Goal: Transaction & Acquisition: Download file/media

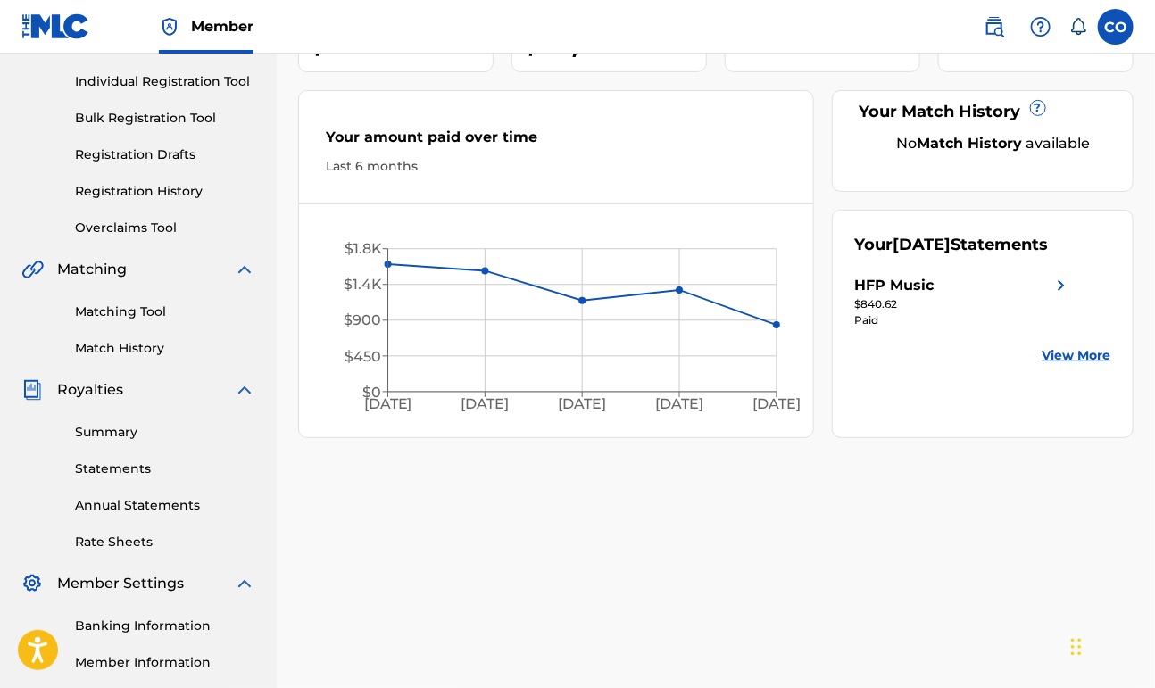
scroll to position [418, 0]
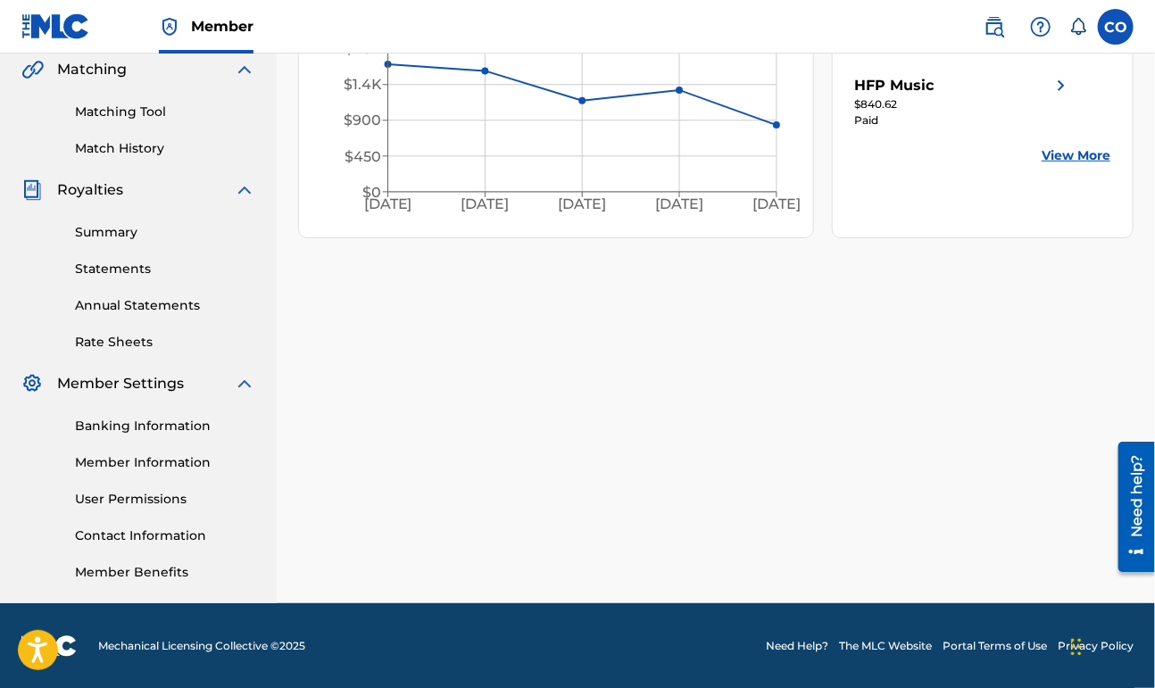
click at [97, 263] on link "Statements" at bounding box center [165, 269] width 180 height 19
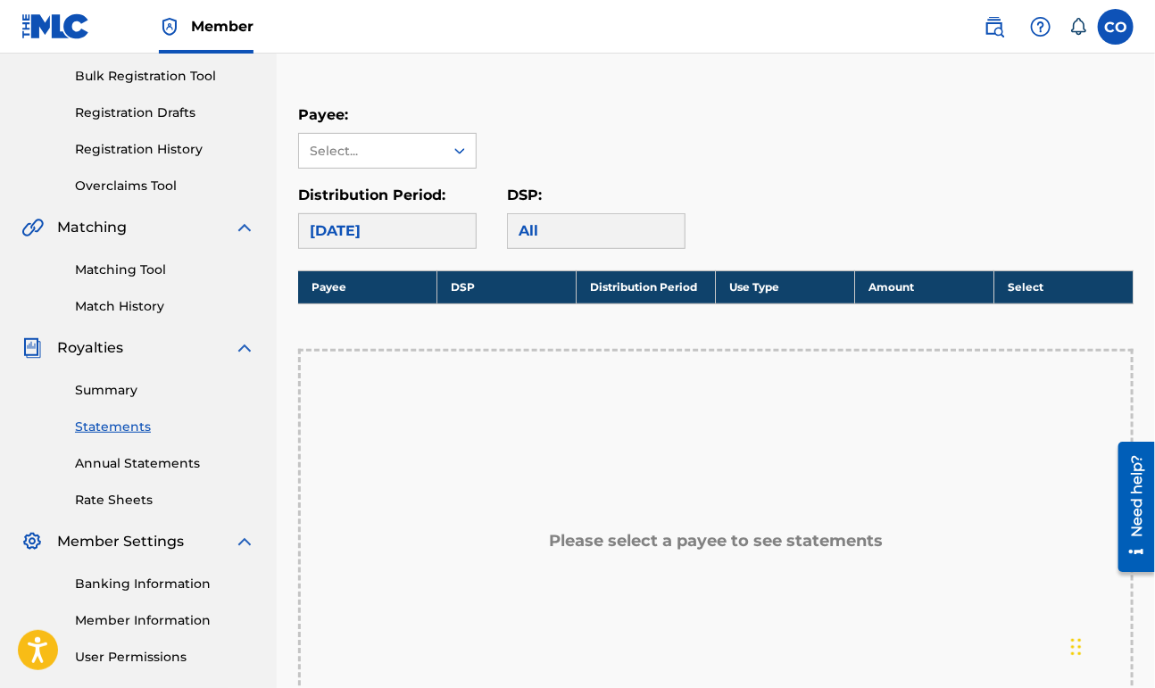
scroll to position [254, 0]
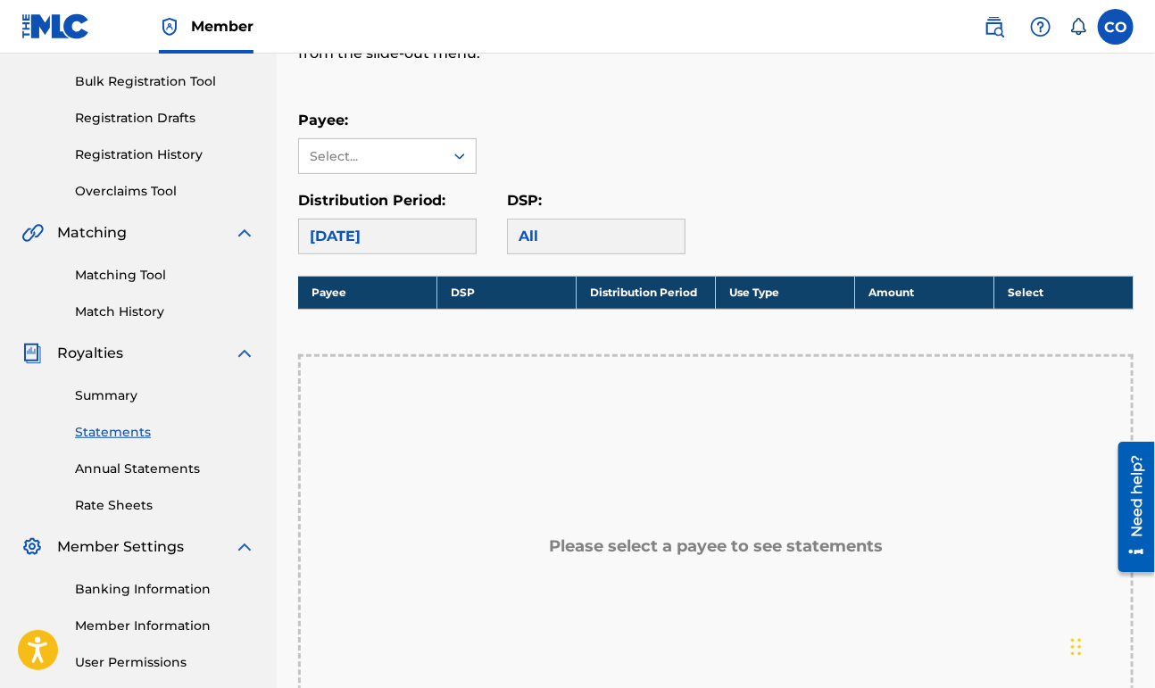
click at [428, 236] on div "[DATE]" at bounding box center [387, 237] width 178 height 36
click at [432, 161] on div "Select..." at bounding box center [371, 156] width 145 height 34
click at [413, 189] on div "HFP Music" at bounding box center [387, 196] width 177 height 45
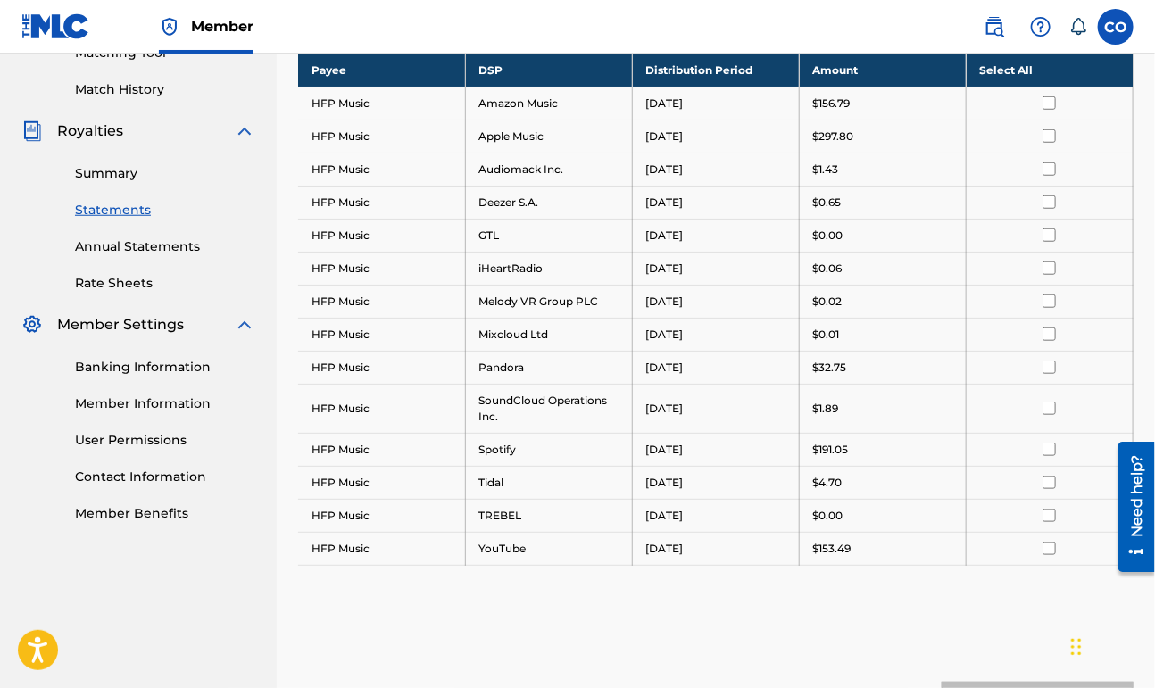
scroll to position [355, 0]
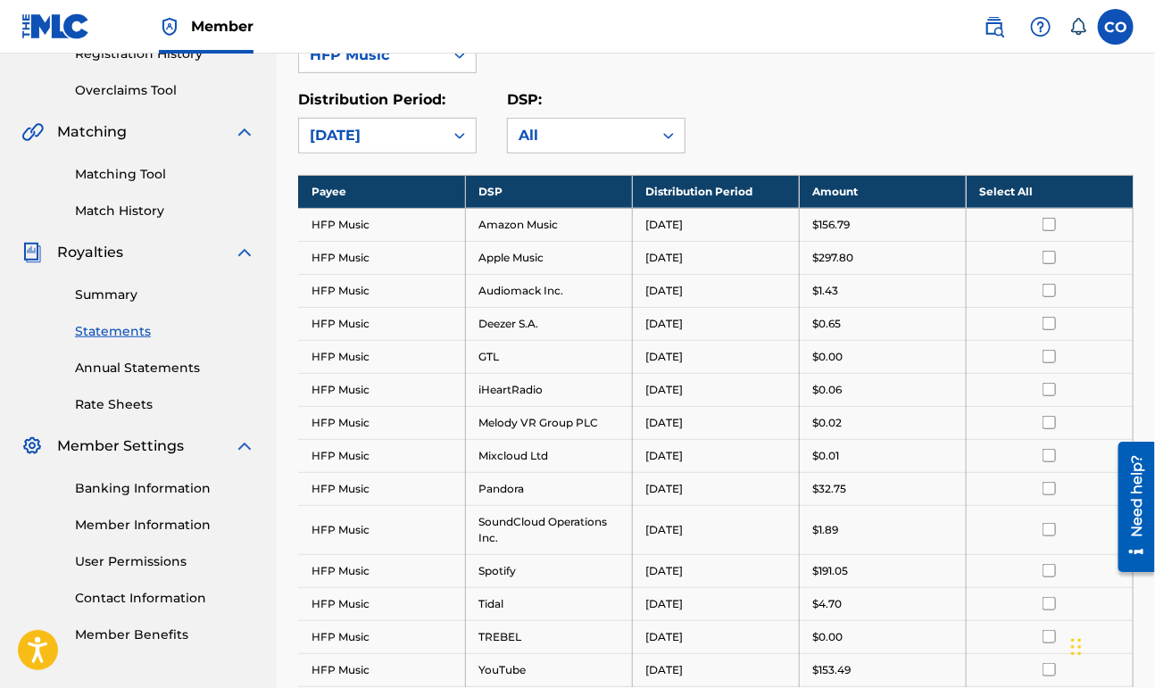
click at [1036, 188] on th "Select All" at bounding box center [1048, 191] width 167 height 33
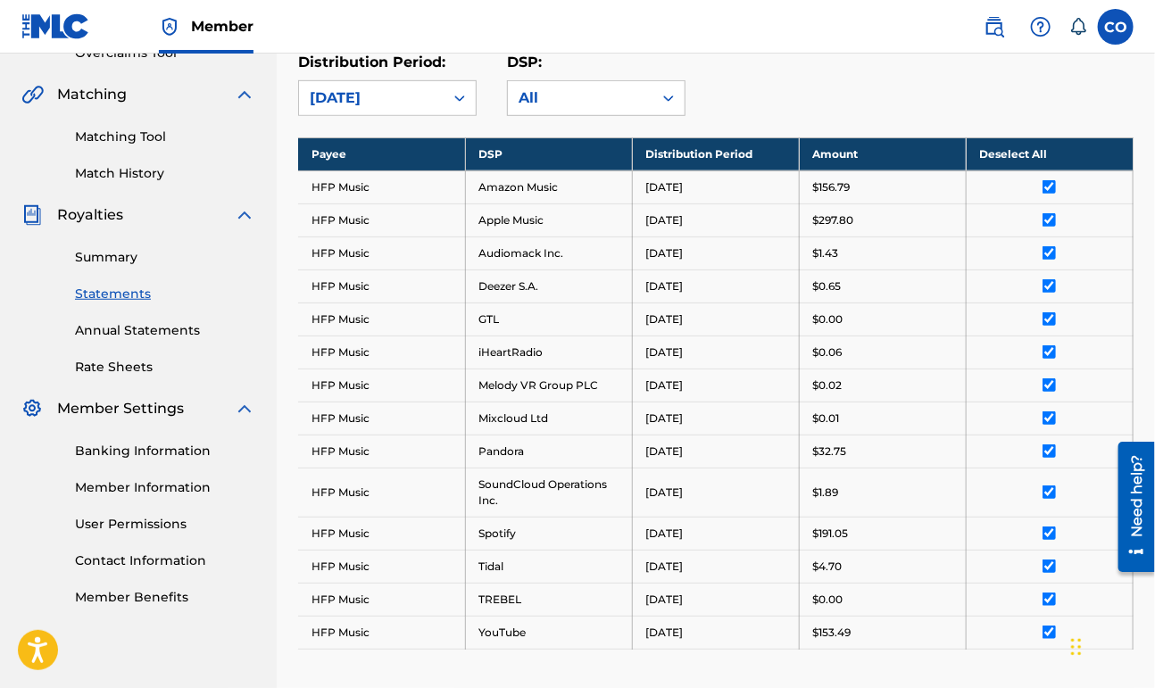
scroll to position [663, 0]
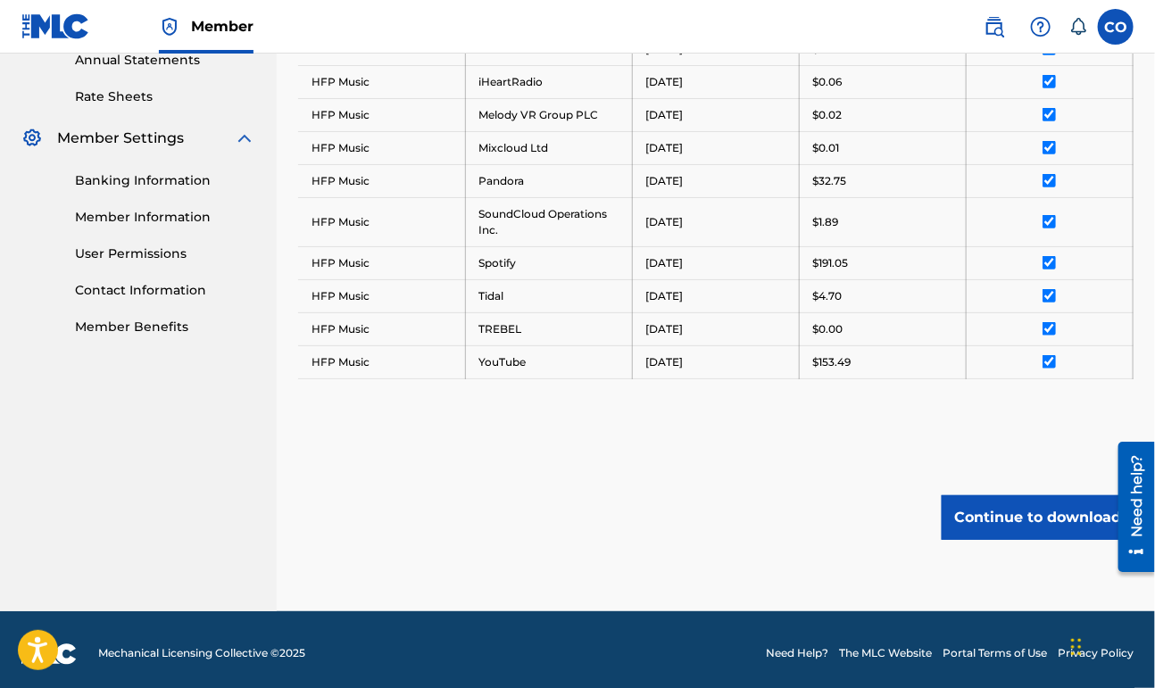
click at [1016, 513] on button "Continue to download" at bounding box center [1037, 517] width 192 height 45
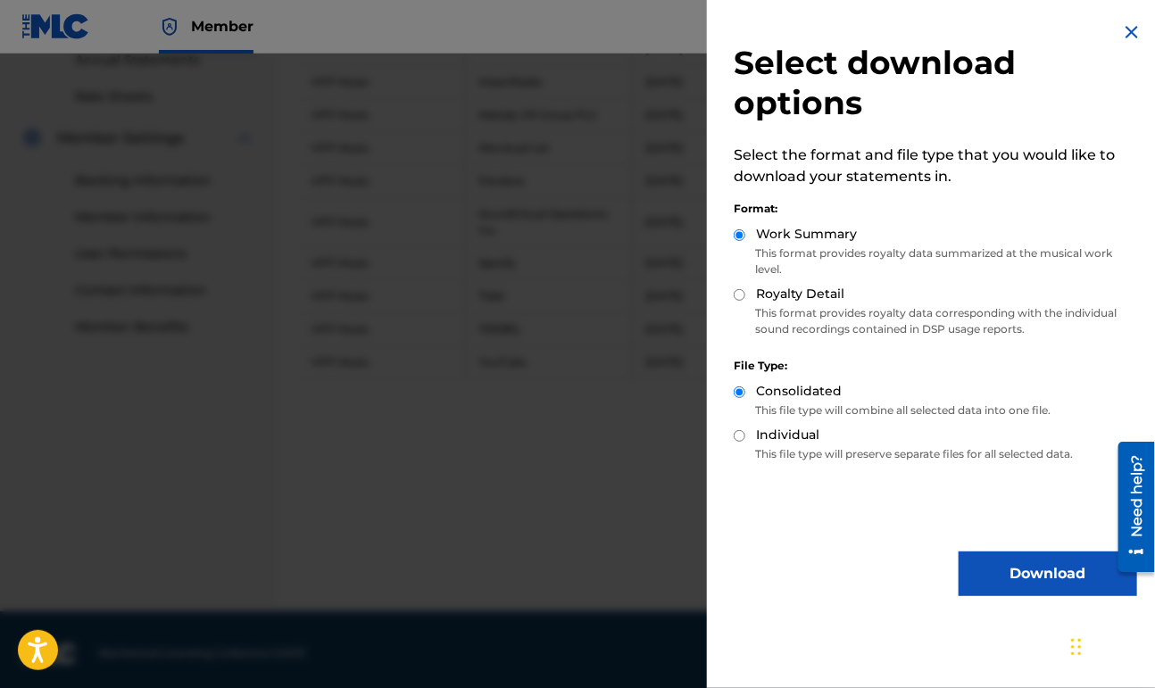
click at [965, 565] on button "Download" at bounding box center [1047, 573] width 178 height 45
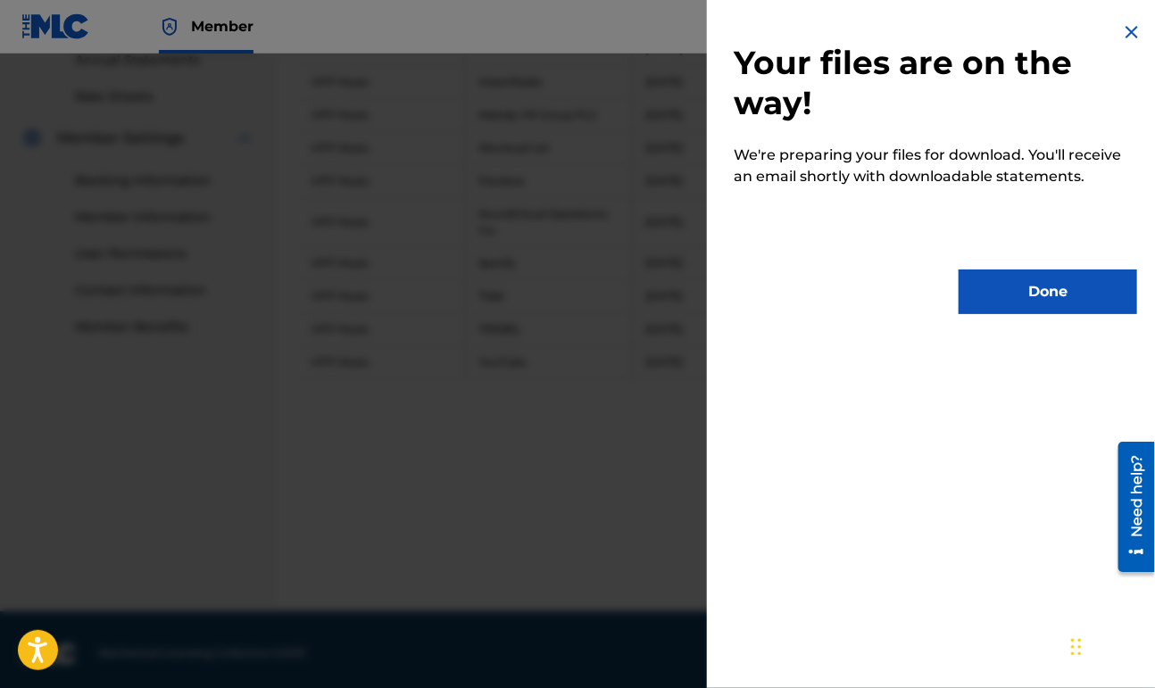
click at [962, 286] on button "Done" at bounding box center [1047, 291] width 178 height 45
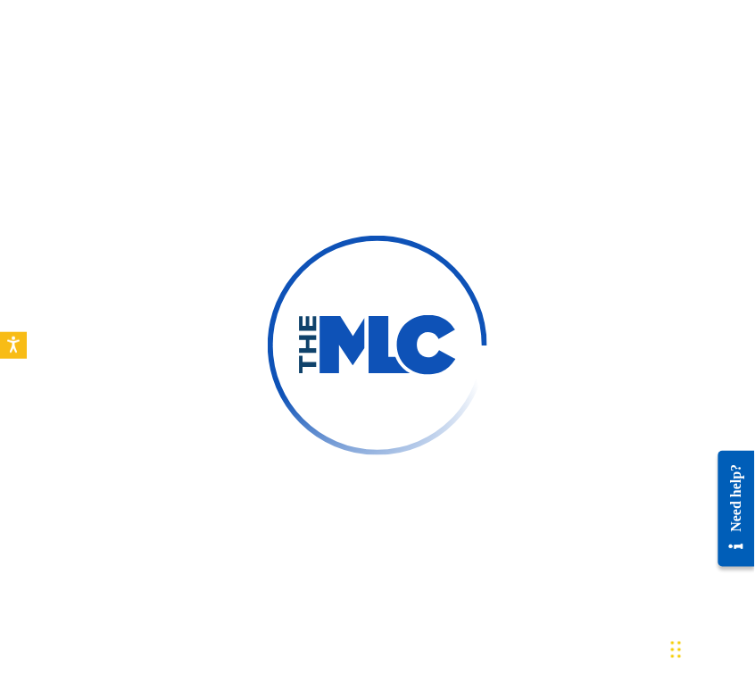
click at [500, 191] on div at bounding box center [377, 345] width 755 height 691
